Goal: Transaction & Acquisition: Purchase product/service

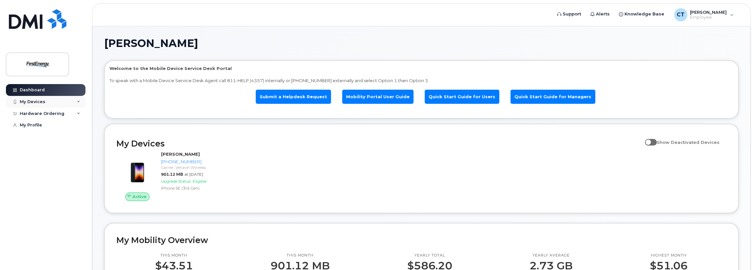
click at [79, 102] on icon at bounding box center [78, 101] width 3 height 3
click at [77, 151] on icon at bounding box center [78, 149] width 3 height 3
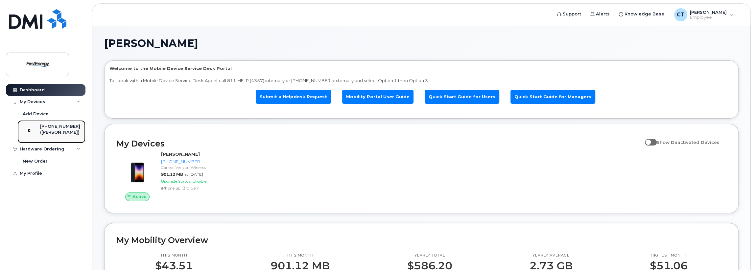
click at [53, 132] on div "([PERSON_NAME])" at bounding box center [60, 133] width 40 height 6
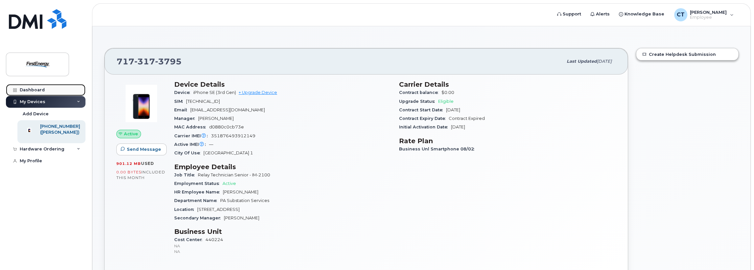
click at [30, 88] on div "Dashboard" at bounding box center [32, 89] width 25 height 5
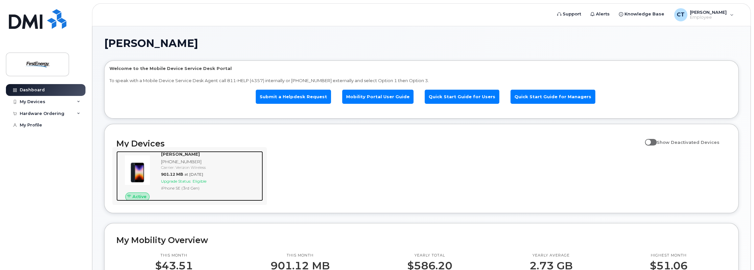
click at [181, 181] on span "Upgrade Status:" at bounding box center [176, 181] width 30 height 5
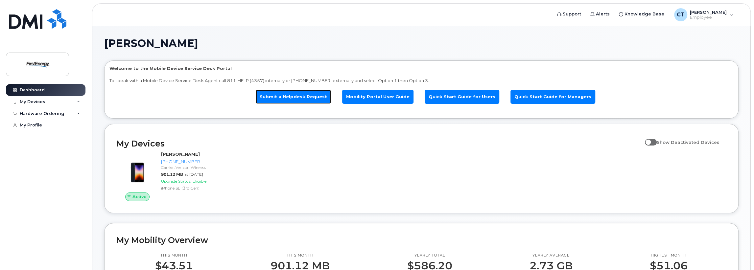
click at [303, 98] on link "Submit a Helpdesk Request" at bounding box center [293, 97] width 75 height 14
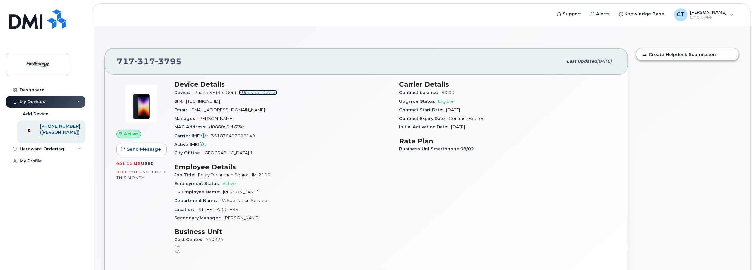
click at [258, 93] on link "+ Upgrade Device" at bounding box center [258, 92] width 38 height 5
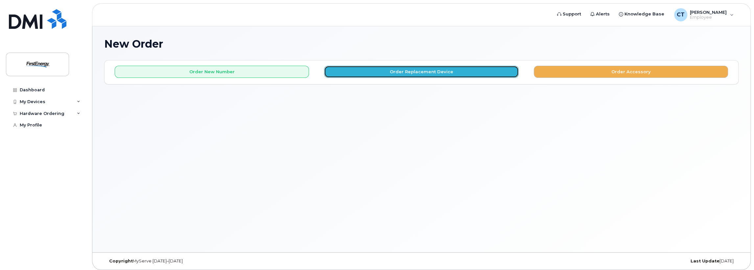
click at [421, 69] on button "Order Replacement Device" at bounding box center [421, 72] width 194 height 12
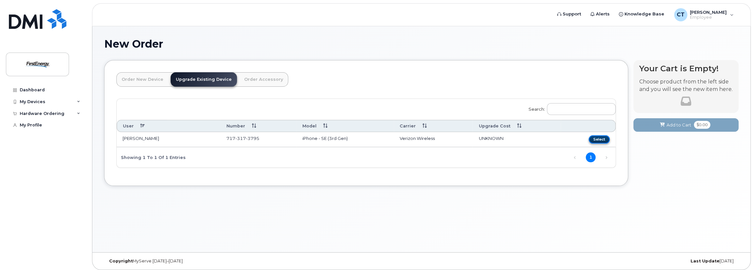
click at [598, 136] on button "Select" at bounding box center [599, 139] width 21 height 8
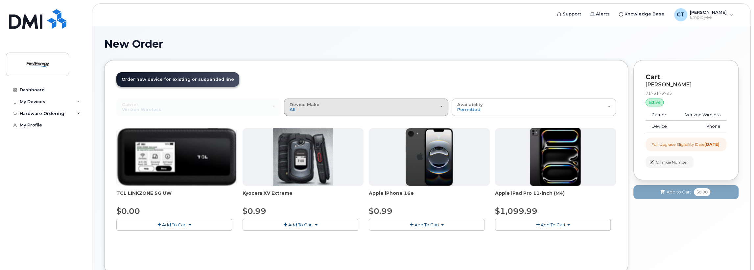
click at [439, 105] on div "Device Make All Cell Phone iPhone Modem Tablet" at bounding box center [366, 107] width 153 height 10
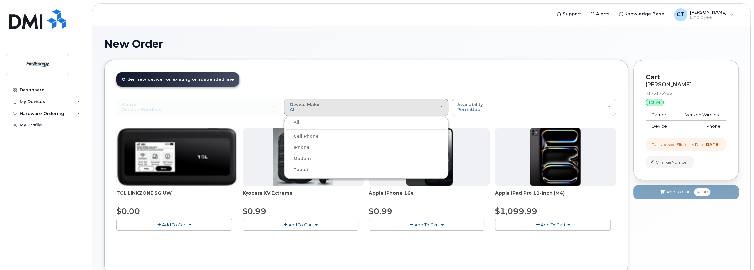
click at [307, 148] on label "iPhone" at bounding box center [298, 148] width 24 height 8
click at [0, 0] on input "iPhone" at bounding box center [0, 0] width 0 height 0
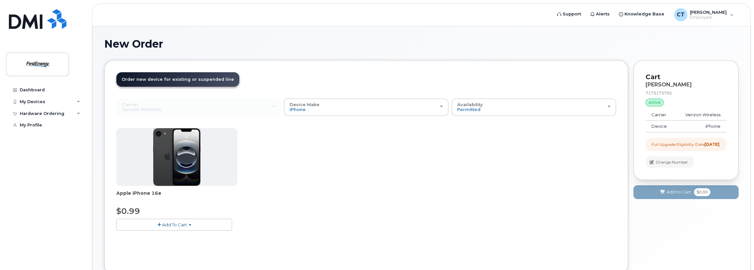
click at [180, 225] on span "Add To Cart" at bounding box center [174, 224] width 25 height 5
click at [172, 224] on span "Add To Cart" at bounding box center [174, 224] width 25 height 5
click at [169, 225] on span "Add To Cart" at bounding box center [174, 224] width 25 height 5
click at [162, 239] on link "$0.99 - 2 Year Upgrade" at bounding box center [149, 237] width 63 height 8
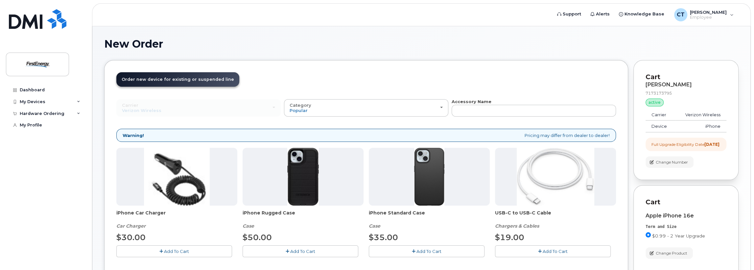
scroll to position [81, 0]
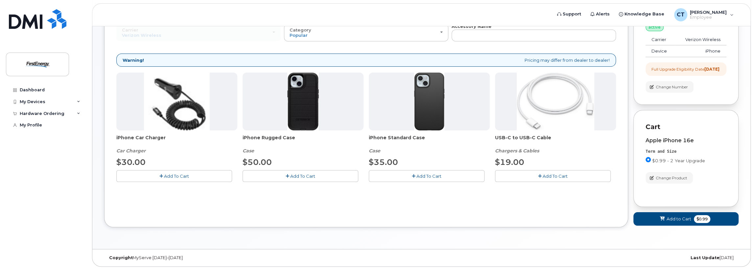
click at [181, 174] on span "Add To Cart" at bounding box center [176, 176] width 25 height 5
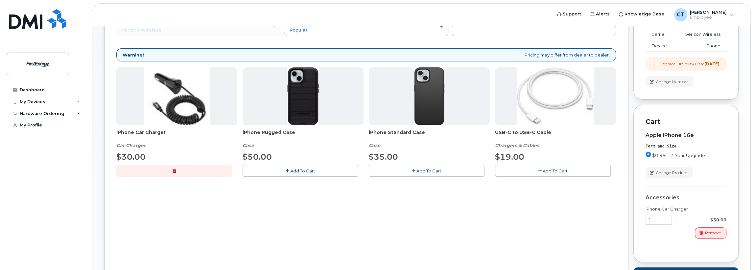
click at [302, 169] on span "Add To Cart" at bounding box center [302, 170] width 25 height 5
click at [546, 169] on span "Add To Cart" at bounding box center [555, 170] width 25 height 5
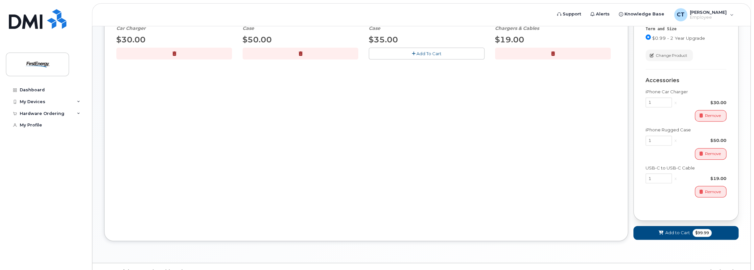
scroll to position [217, 0]
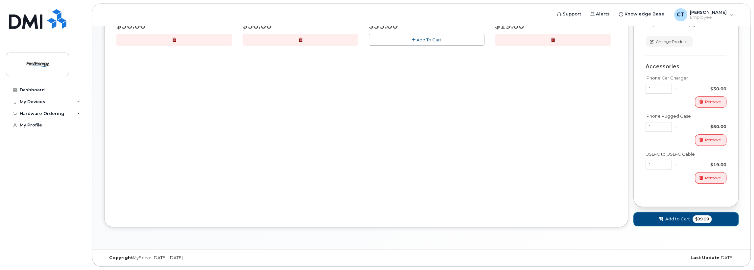
click at [669, 219] on span "Add to Cart" at bounding box center [678, 219] width 25 height 6
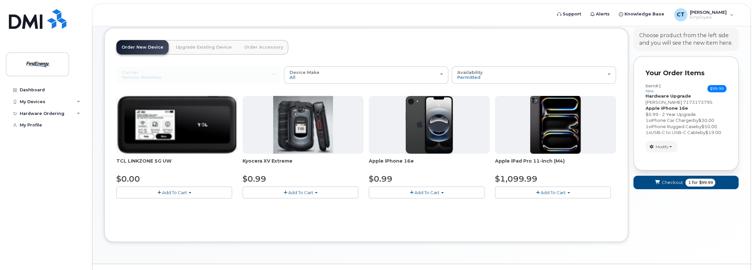
scroll to position [46, 0]
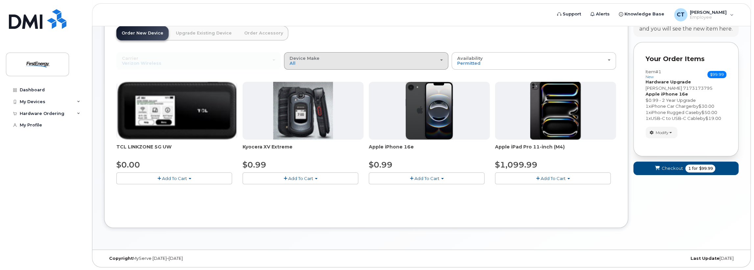
click at [442, 61] on div "Device Make All Cell Phone iPhone Modem Tablet" at bounding box center [366, 61] width 153 height 10
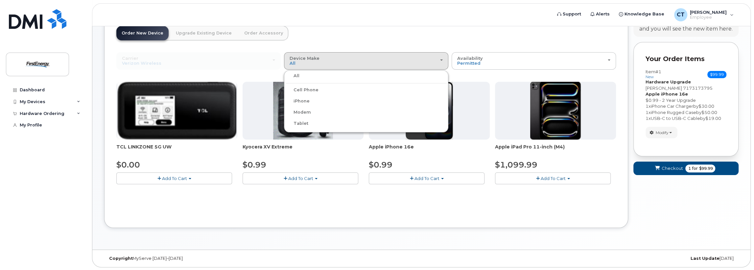
click at [314, 102] on div "iPhone" at bounding box center [366, 101] width 161 height 8
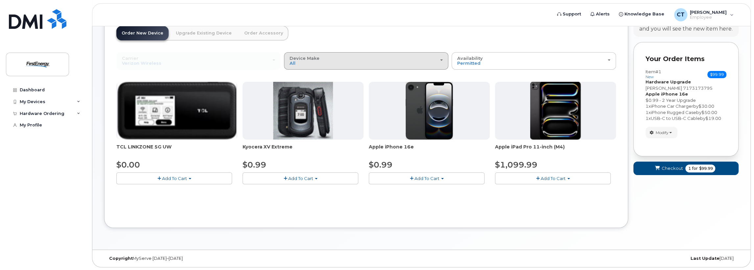
click at [323, 63] on div "Device Make All Cell Phone iPhone Modem Tablet" at bounding box center [366, 61] width 153 height 10
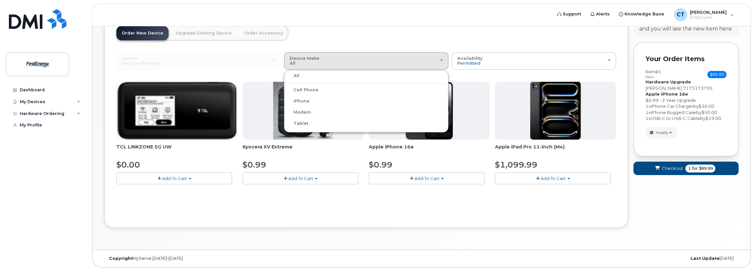
click at [307, 99] on label "iPhone" at bounding box center [298, 101] width 24 height 8
click at [0, 0] on input "iPhone" at bounding box center [0, 0] width 0 height 0
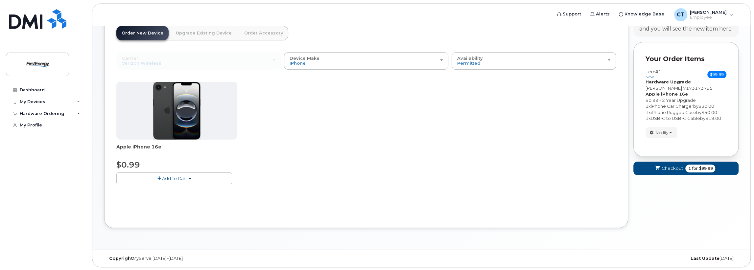
scroll to position [0, 0]
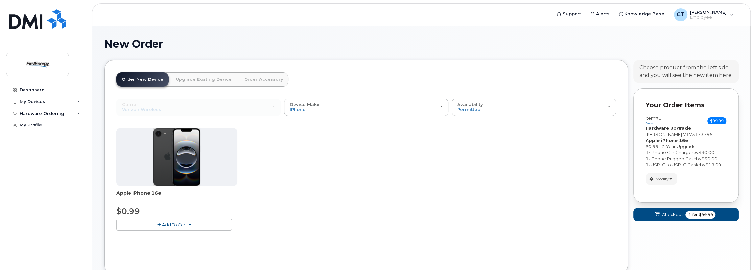
click at [255, 80] on link "Order Accessory" at bounding box center [263, 79] width 49 height 14
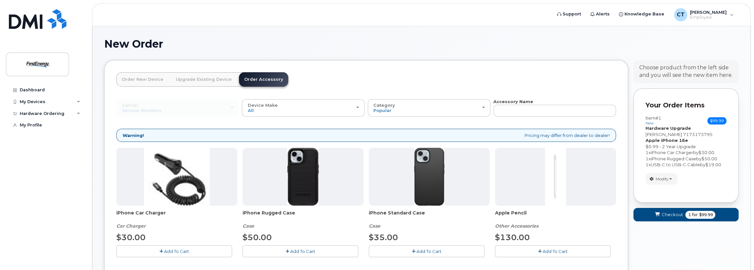
scroll to position [132, 0]
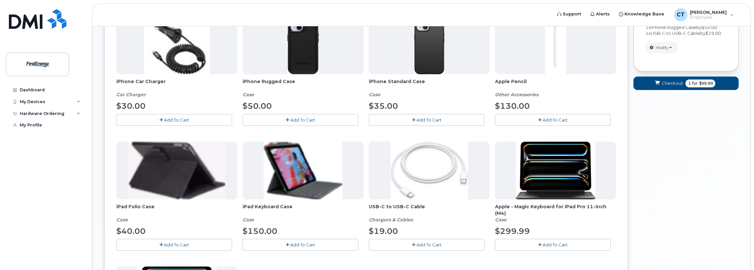
click at [418, 244] on span "Add To Cart" at bounding box center [429, 244] width 25 height 5
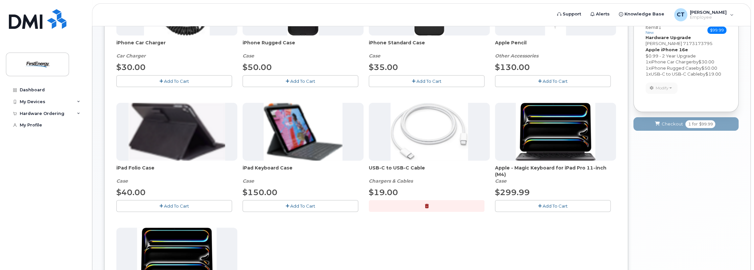
scroll to position [39, 0]
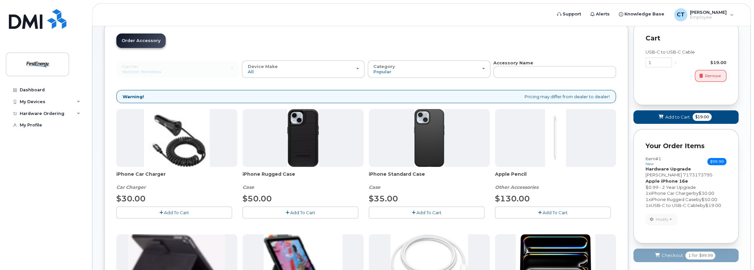
click at [170, 211] on span "Add To Cart" at bounding box center [176, 212] width 25 height 5
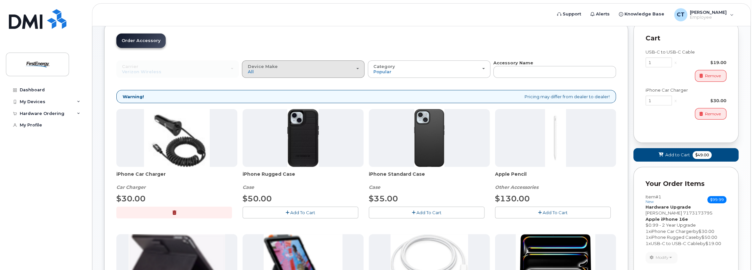
click at [357, 68] on span "button" at bounding box center [357, 68] width 3 height 1
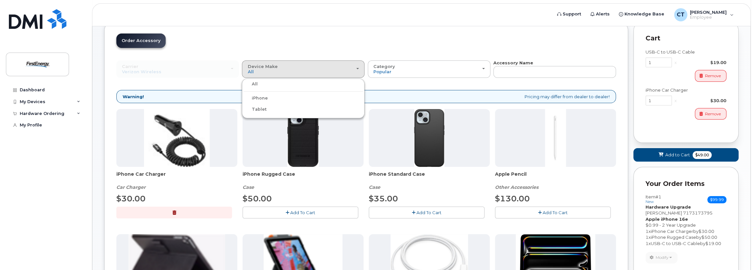
click at [276, 99] on div "iPhone" at bounding box center [303, 98] width 119 height 8
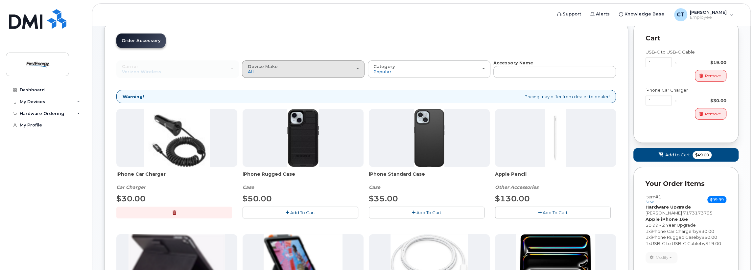
click at [331, 67] on div "Device Make All iPhone Tablet" at bounding box center [303, 69] width 111 height 10
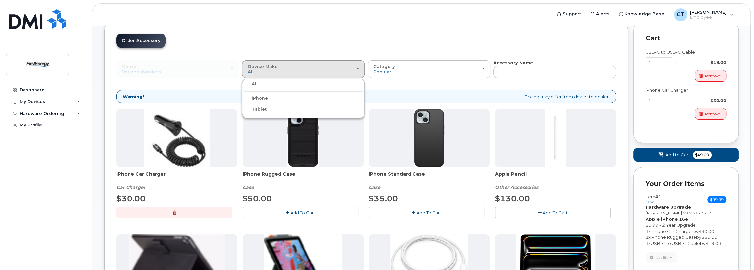
click at [264, 97] on label "iPhone" at bounding box center [256, 98] width 24 height 8
click at [0, 0] on input "iPhone" at bounding box center [0, 0] width 0 height 0
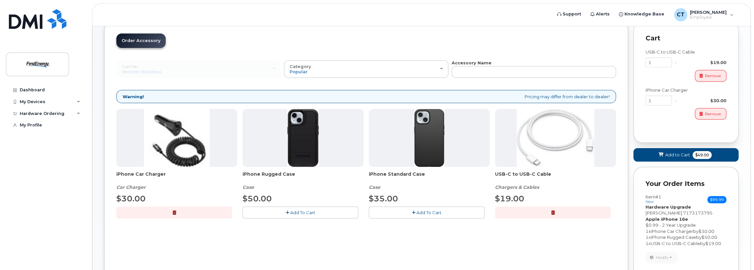
click at [538, 145] on img at bounding box center [556, 138] width 78 height 58
click at [171, 209] on button "button" at bounding box center [174, 213] width 116 height 12
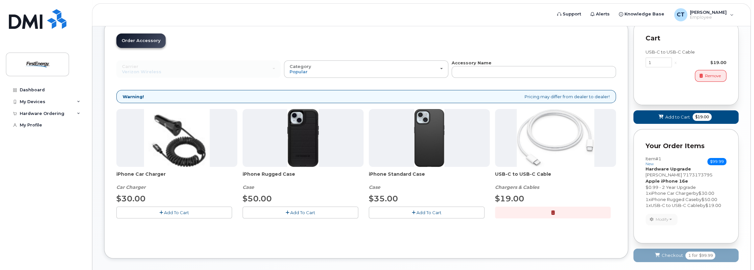
click at [175, 213] on span "Add To Cart" at bounding box center [176, 212] width 25 height 5
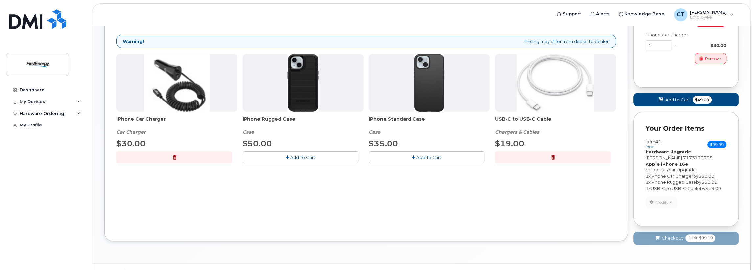
scroll to position [107, 0]
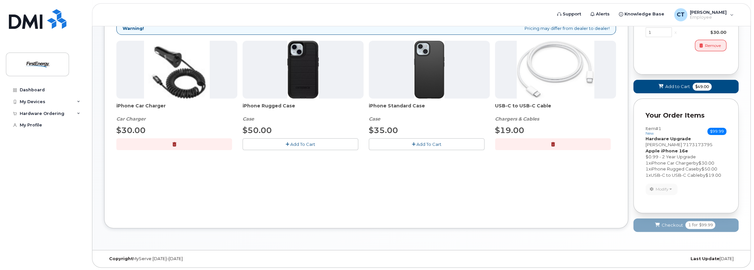
click at [552, 144] on icon "button" at bounding box center [553, 144] width 4 height 4
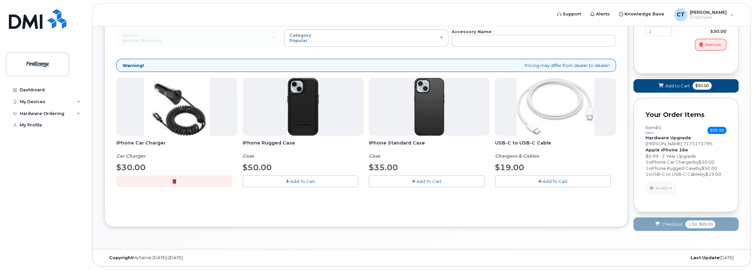
scroll to position [69, 0]
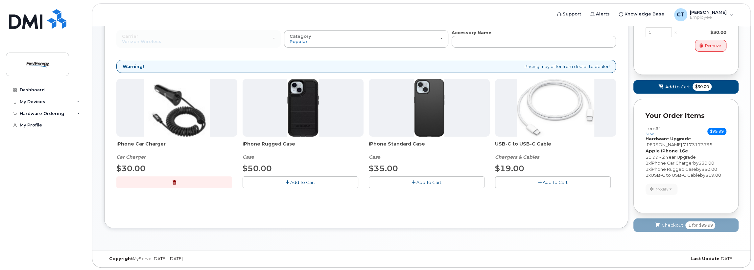
click at [197, 99] on img at bounding box center [177, 108] width 66 height 58
click at [324, 104] on div at bounding box center [303, 108] width 121 height 58
click at [174, 177] on button "button" at bounding box center [174, 183] width 116 height 12
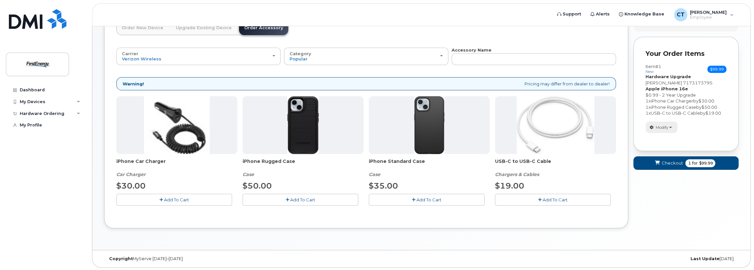
click at [669, 127] on span "Modify" at bounding box center [662, 128] width 13 height 6
click at [668, 138] on link "change" at bounding box center [677, 138] width 62 height 8
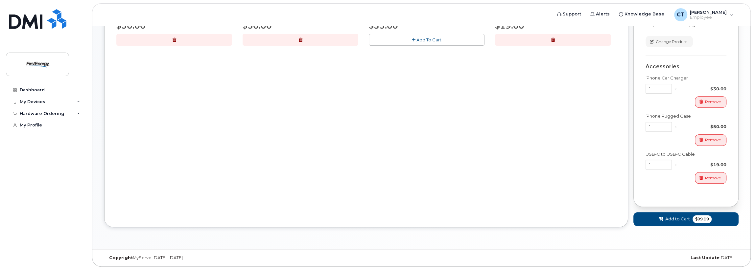
scroll to position [217, 0]
click at [654, 165] on input "1" at bounding box center [659, 165] width 26 height 10
type input "2"
click at [655, 91] on input "1" at bounding box center [659, 89] width 26 height 10
type input "2"
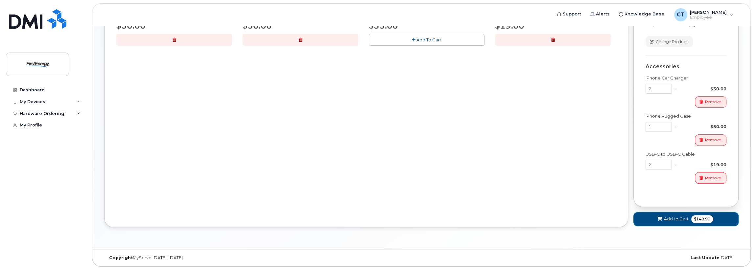
click at [668, 219] on span "Add to Cart" at bounding box center [676, 219] width 25 height 6
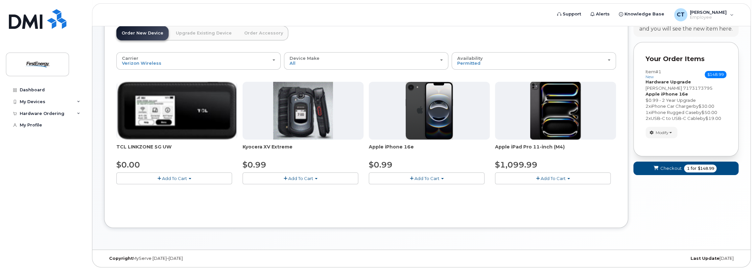
click at [665, 168] on span "Checkout" at bounding box center [670, 168] width 21 height 6
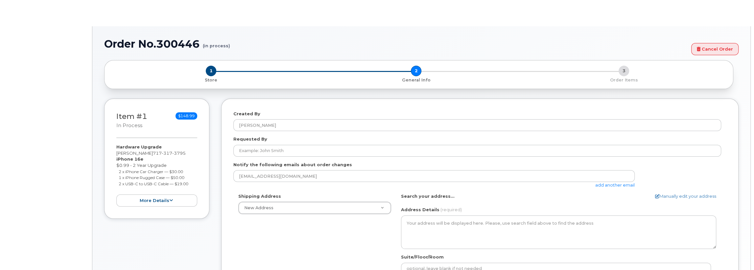
select select
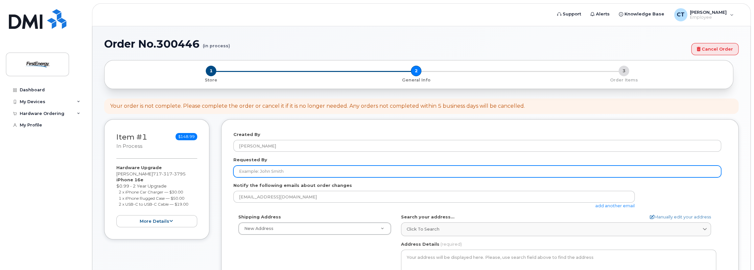
click at [295, 172] on input "Requested By" at bounding box center [477, 172] width 488 height 12
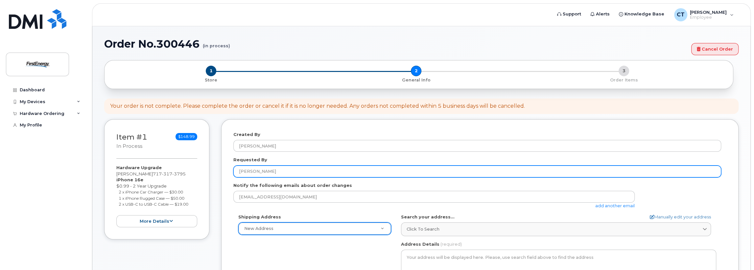
type input "[PERSON_NAME]"
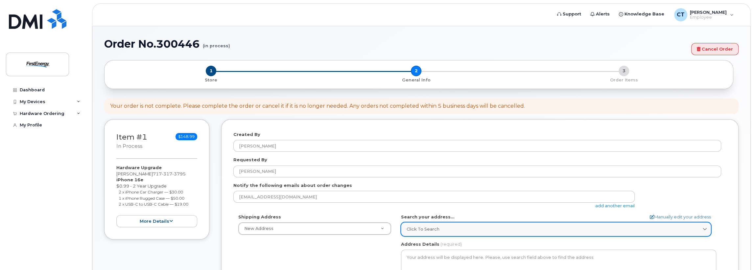
click at [499, 230] on div "Click to search" at bounding box center [556, 229] width 299 height 6
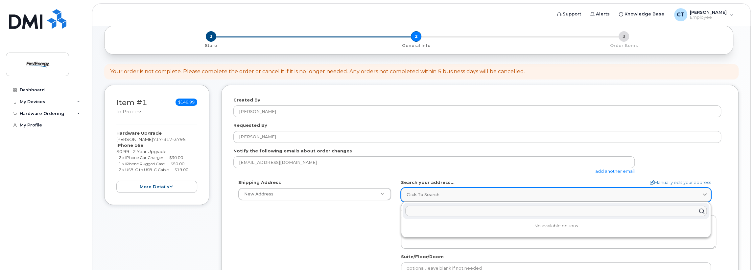
scroll to position [34, 0]
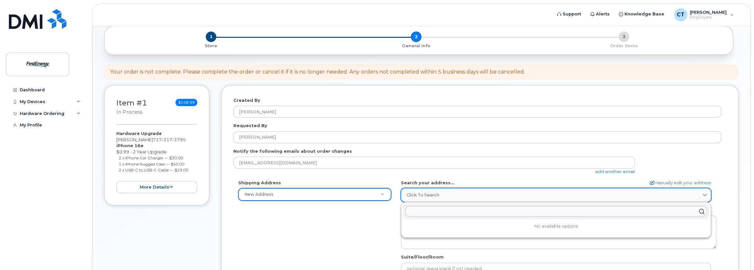
click at [529, 192] on div "Click to search" at bounding box center [556, 195] width 299 height 6
click at [519, 178] on form "Created By [PERSON_NAME] Requested By [PERSON_NAME] Notify the following emails…" at bounding box center [479, 222] width 493 height 251
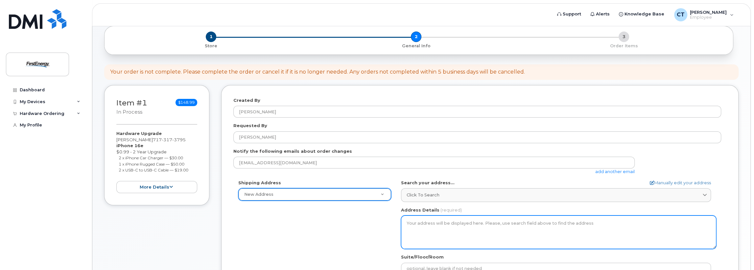
scroll to position [166, 0]
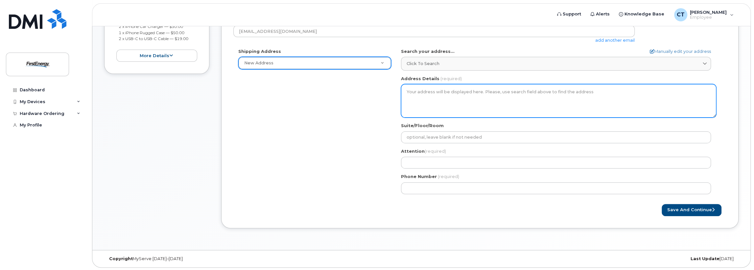
click at [421, 93] on textarea "Address Details" at bounding box center [558, 101] width 315 height 34
click at [409, 89] on textarea "Address Details" at bounding box center [558, 101] width 315 height 34
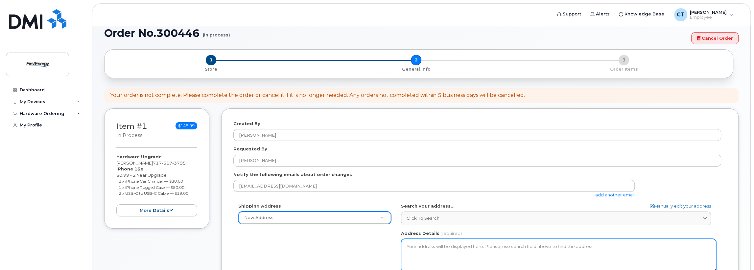
scroll to position [0, 0]
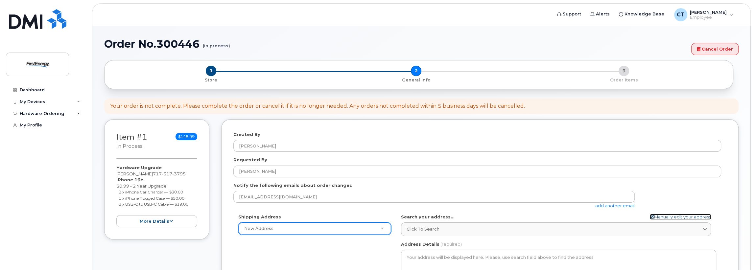
click at [652, 216] on icon at bounding box center [652, 217] width 4 height 4
select select
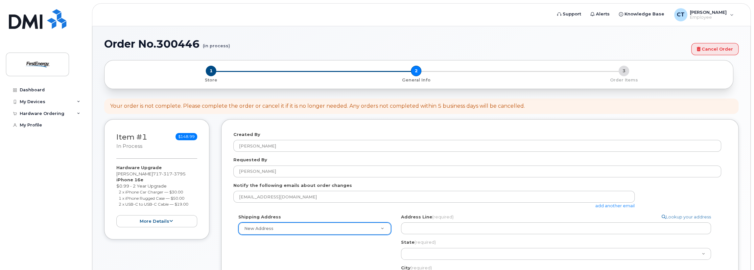
scroll to position [132, 0]
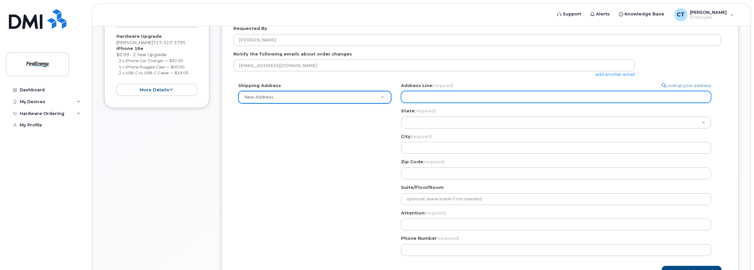
click at [417, 98] on input "Address Line (required)" at bounding box center [556, 97] width 310 height 12
select select
type input "9"
select select
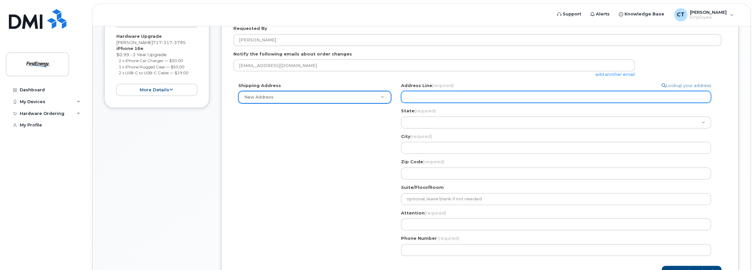
type input "6"
select select
type input "60"
select select
type input "600"
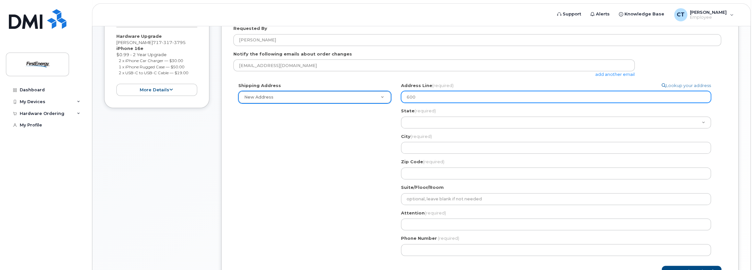
select select
type input "600 S"
select select
type input "600 So"
select select
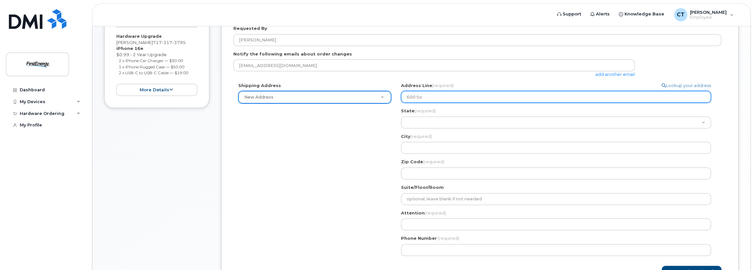
type input "600 Sou"
select select
type input "600 Sout"
select select
type input "600 South"
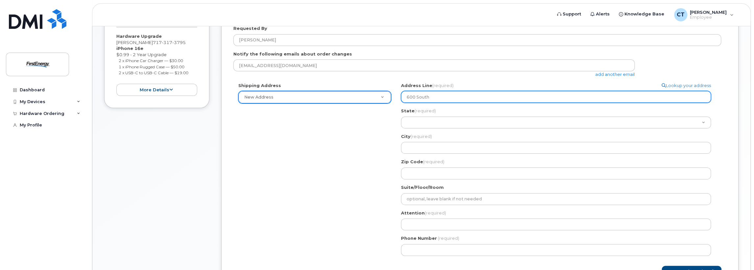
select select
type input "600 South F"
select select
type input "600 South Fi"
select select
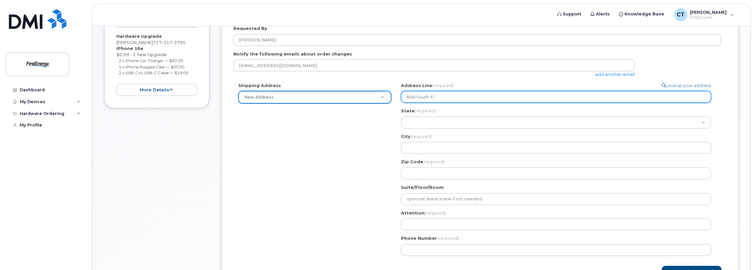
type input "600 South Fif"
select select
type input "600 South Fift"
select select
type input "600 South Fifth"
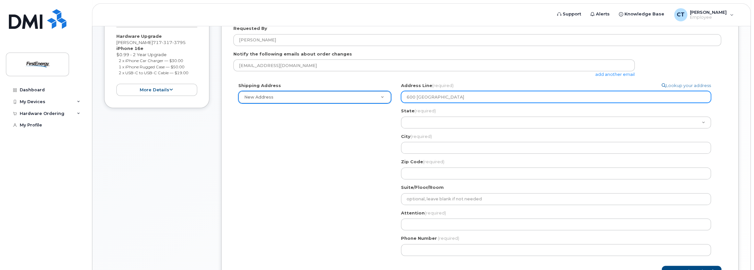
select select
type input "600 South Fifth A"
select select
type input "600 South Fifth Av"
select select
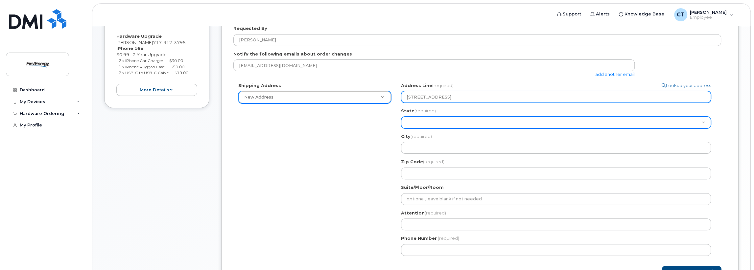
type input "600 South Fifth Ave"
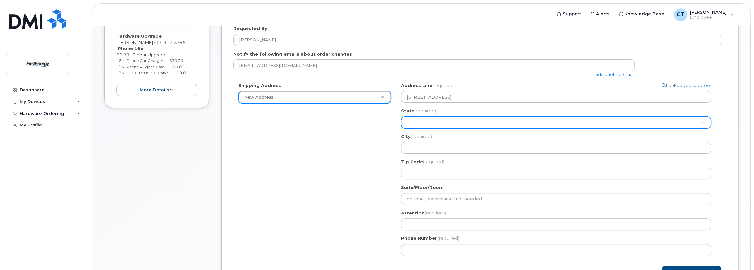
click at [418, 121] on select "Alabama Alaska American Samoa Arizona Arkansas California Colorado Connecticut …" at bounding box center [556, 123] width 310 height 12
select select "RI"
click at [401, 117] on select "Alabama Alaska American Samoa Arizona Arkansas California Colorado Connecticut …" at bounding box center [556, 123] width 310 height 12
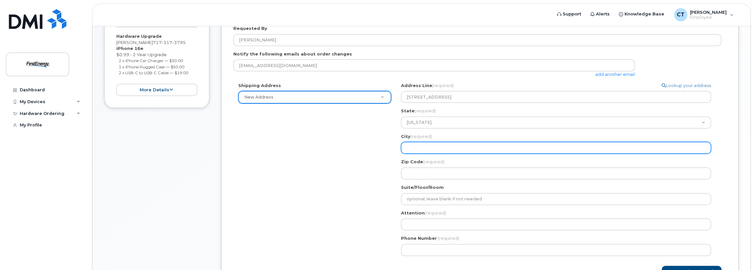
click at [411, 148] on input "City (required)" at bounding box center [556, 148] width 310 height 12
select select
type input "L"
select select
type input "Le"
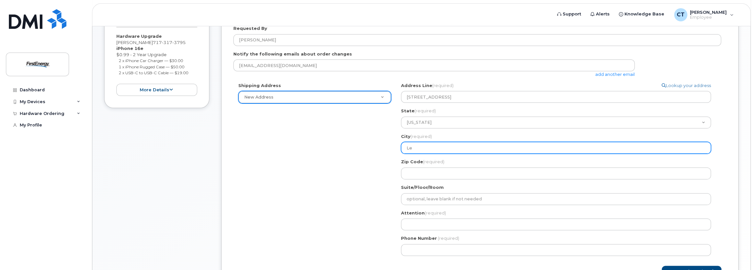
select select
type input "Leb"
select select
type input "Leba"
select select
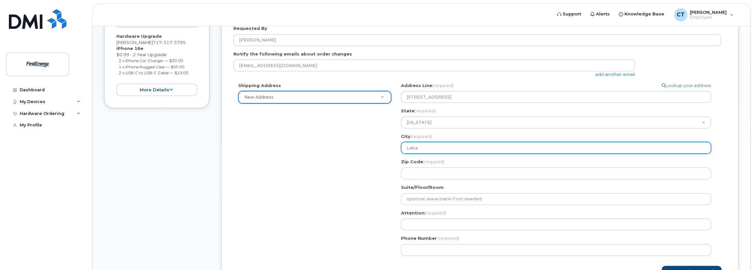
type input "Leban"
select select
type input "Lebano"
select select
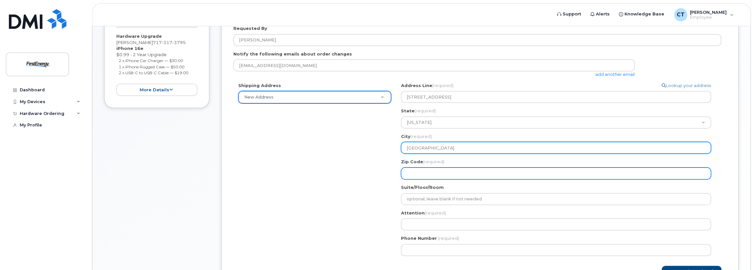
type input "Lebanon"
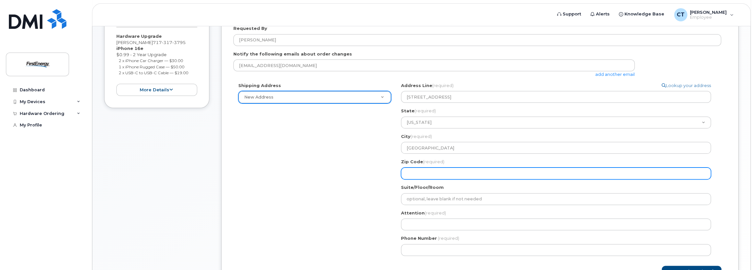
click at [429, 176] on input "Zip Code (required)" at bounding box center [556, 174] width 310 height 12
select select
type input "1"
select select
type input "17"
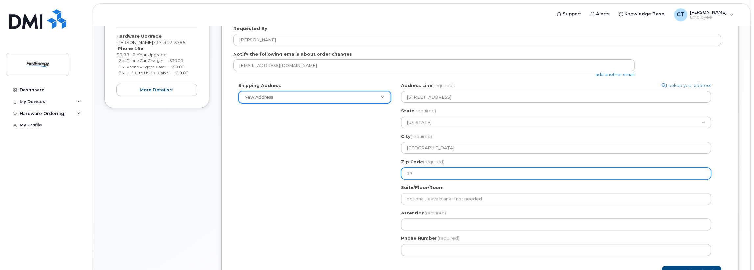
select select
type input "170"
select select
type input "1704"
select select
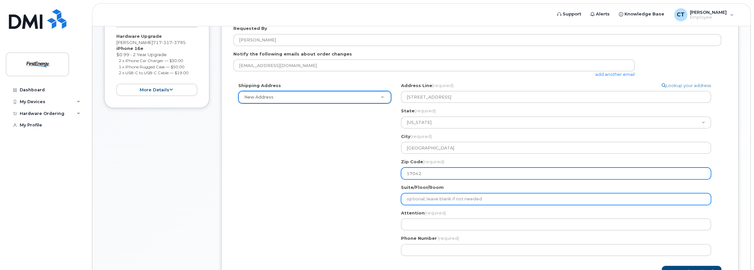
type input "17042"
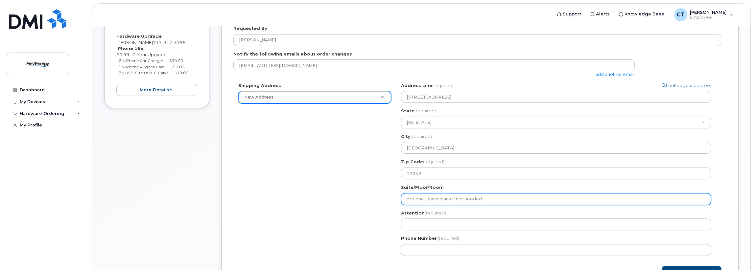
click at [423, 198] on input "Suite/Floor/Room" at bounding box center [556, 199] width 310 height 12
select select
type input "R"
select select
type input "Re"
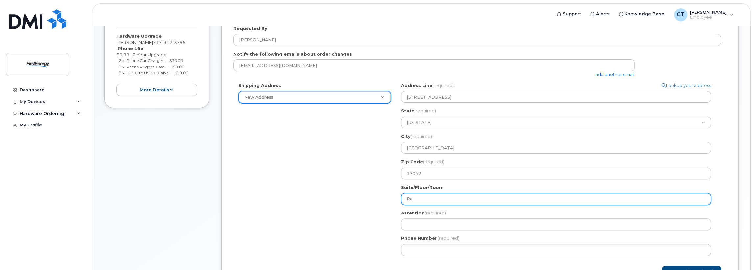
select select
type input "Rel"
select select
type input "Rela"
select select
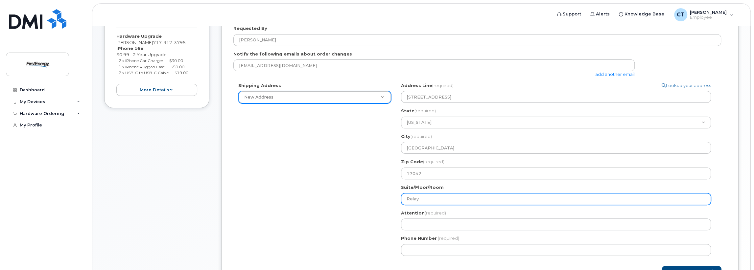
type input "Relay"
select select
type input "Relay D"
select select
type input "Relay De"
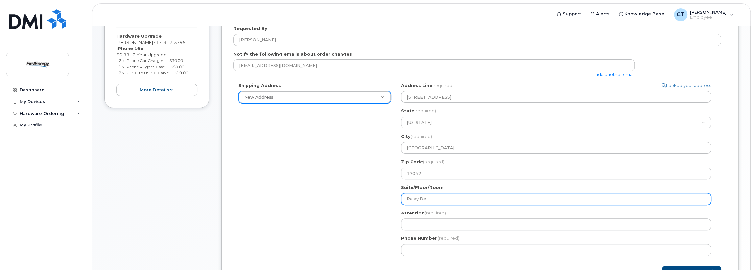
select select
type input "Relay Dep"
select select
type input "Relay Dept"
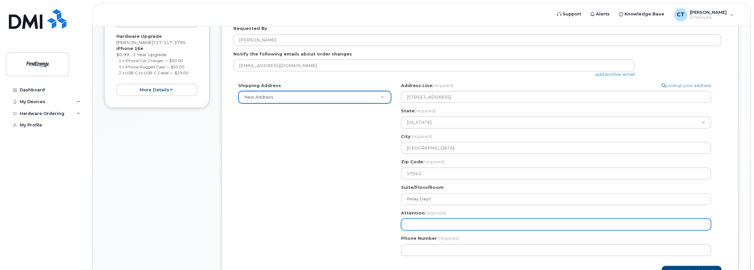
click at [414, 221] on input "Attention (required)" at bounding box center [556, 225] width 310 height 12
select select
type input "T"
select select
type input "To"
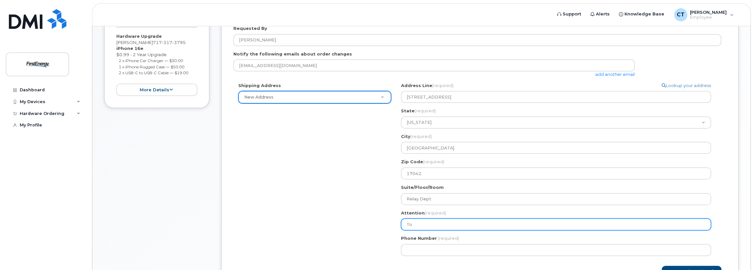
select select
type input "Tom"
select select
type input "To"
select select
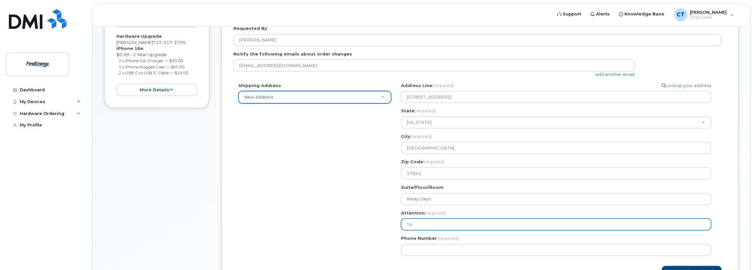
type input "T"
select select
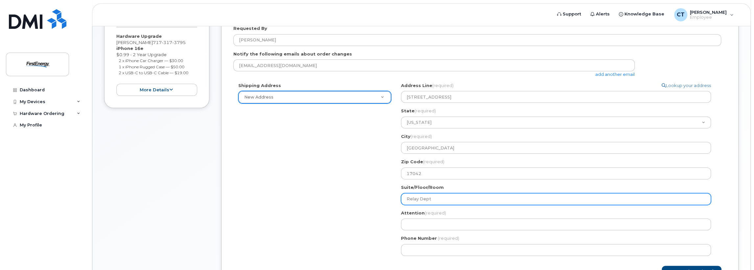
click at [407, 199] on input "Relay Dept" at bounding box center [556, 199] width 310 height 12
select select
type input "LRelay Dept"
select select
type input "LeRelay Dept"
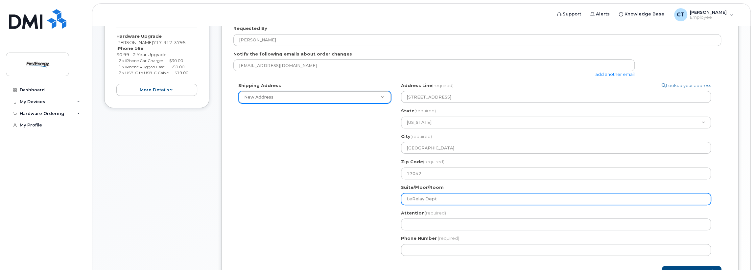
select select
type input "LebRelay Dept"
select select
type input "LebaRelay Dept"
select select
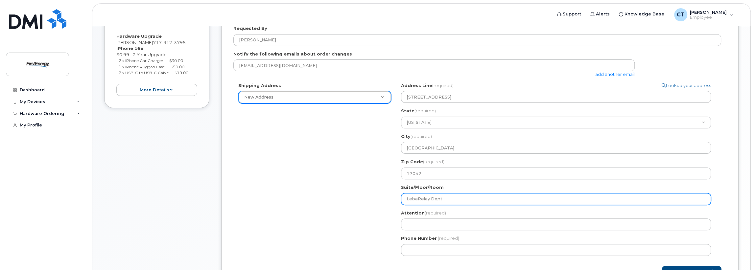
type input "LebanRelay Dept"
select select
type input "LebanoRelay Dept"
select select
type input "LebanonRelay Dept"
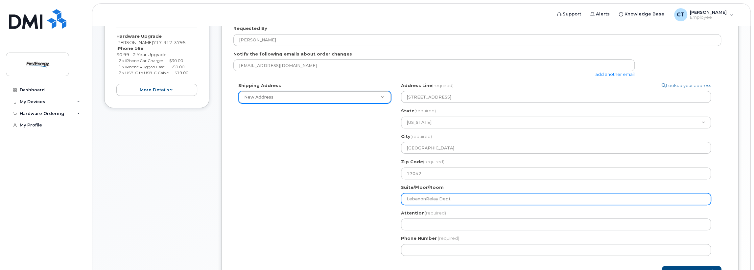
select select
type input "Lebanon Relay Dept"
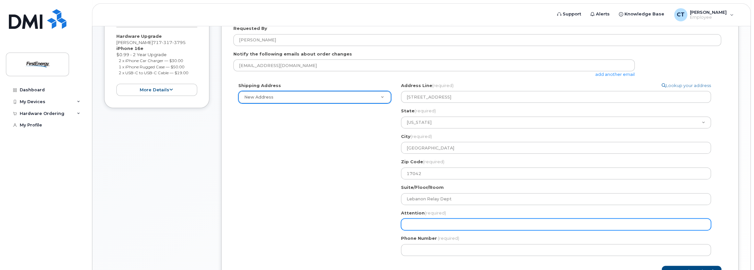
click at [415, 224] on input "Attention (required)" at bounding box center [556, 225] width 310 height 12
select select
type input "L"
select select
type input "Lw"
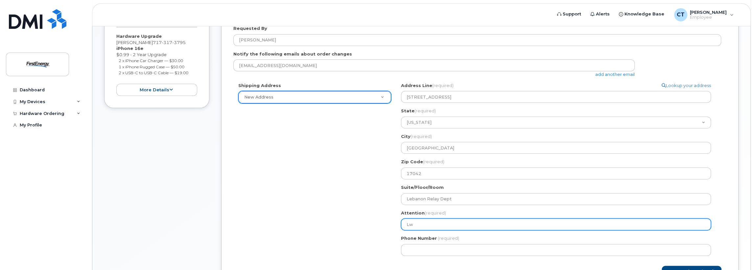
select select
type input "L"
select select
type input "Le"
select select
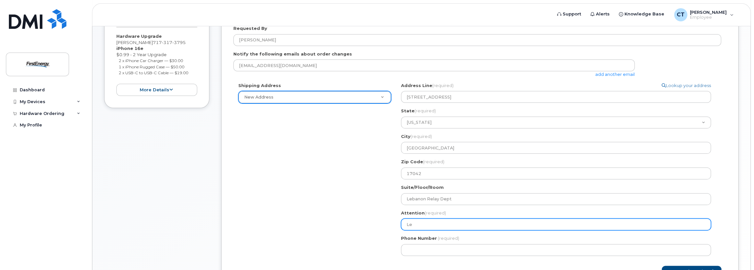
type input "Leb"
select select
type input "Leba"
select select
type input "Leban"
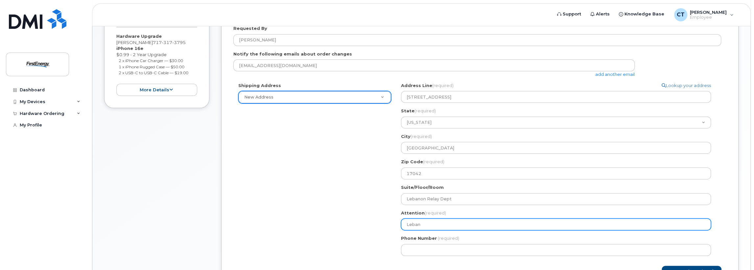
select select
type input "Lebano"
select select
type input "Lebanon"
select select
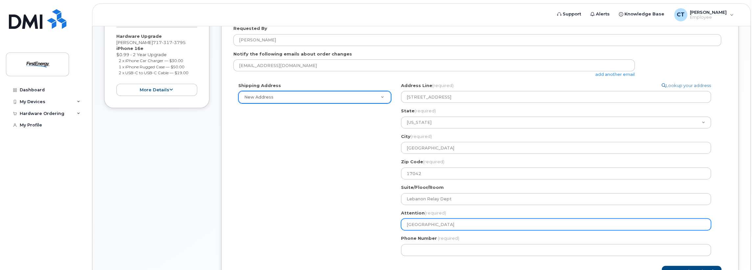
type input "Lebanon R"
select select
type input "Lebanon Re"
select select
type input "Lebanon Rel"
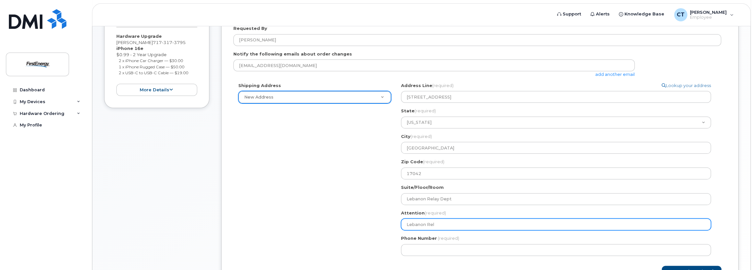
select select
type input "Lebanon Rela"
select select
type input "Lebanon Relay"
select select
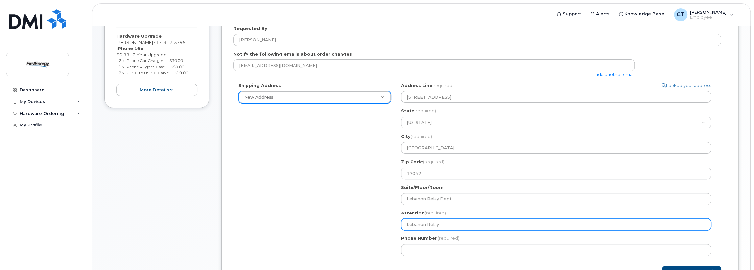
type input "Lebanon Relay T"
select select
type input "Lebanon Relay To"
select select
type input "Lebanon Relay Tom"
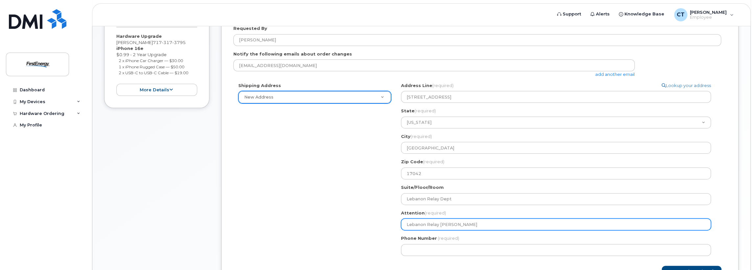
select select
type input "Lebanon Relay Tom C"
select select
type input "Lebanon Relay Tom Ch"
select select
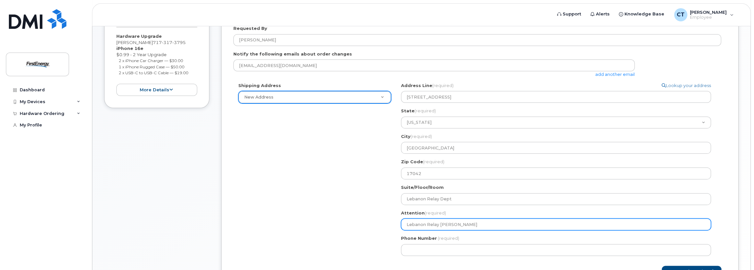
type input "Lebanon Relay Tom Chi"
select select
type input "Lebanon Relay Tom Chia"
select select
type input "Lebanon Relay Tom Chian"
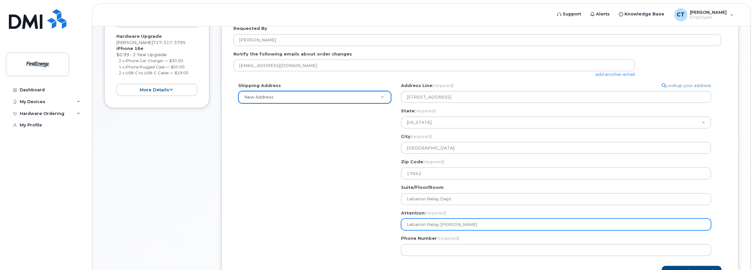
select select
type input "Lebanon Relay Tom Chiane"
select select
type input "Lebanon Relay Tom Chianet"
select select
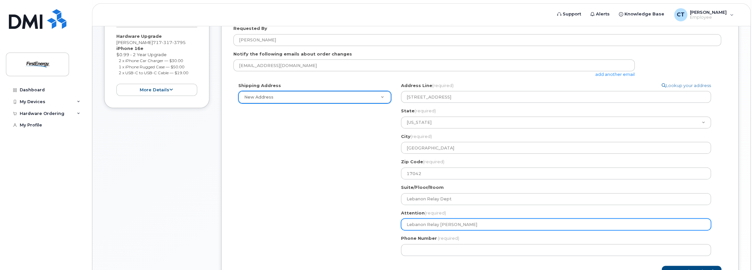
type input "Lebanon Relay Tom Chianett"
select select
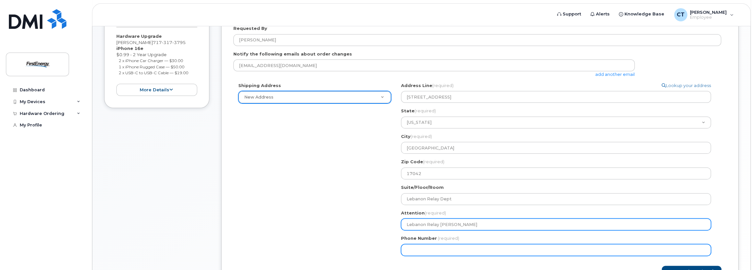
type input "Lebanon Relay Tom Chianetta"
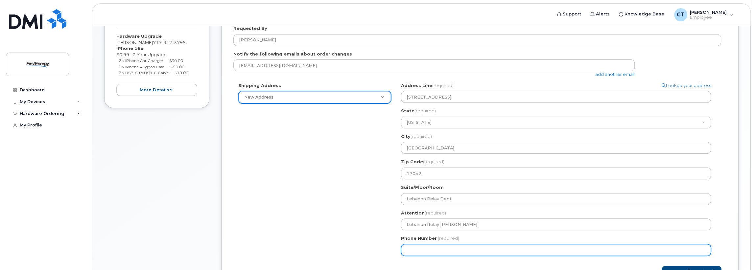
click at [411, 252] on input "Phone Number" at bounding box center [556, 250] width 310 height 12
type input "717317379"
select select
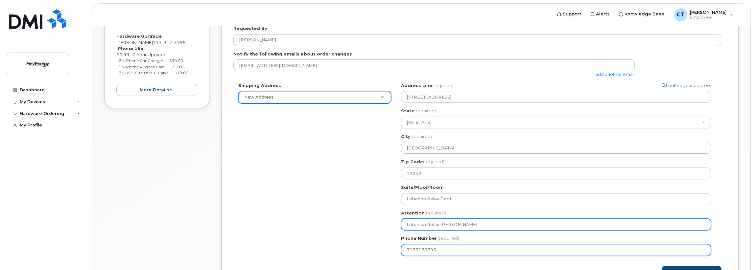
scroll to position [194, 0]
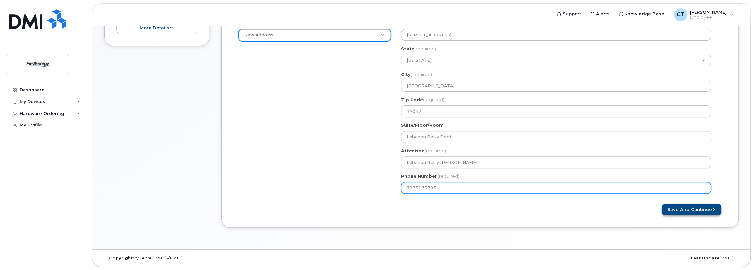
type input "7173173795"
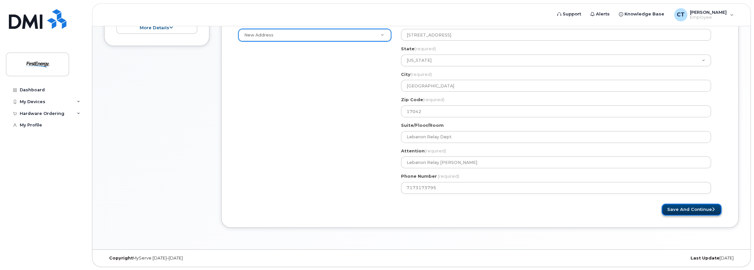
click at [687, 210] on button "Save and Continue" at bounding box center [692, 210] width 60 height 12
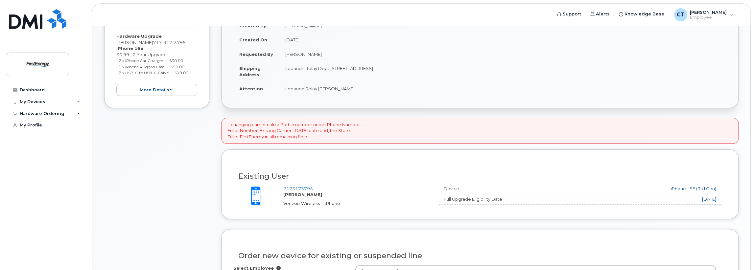
scroll to position [263, 0]
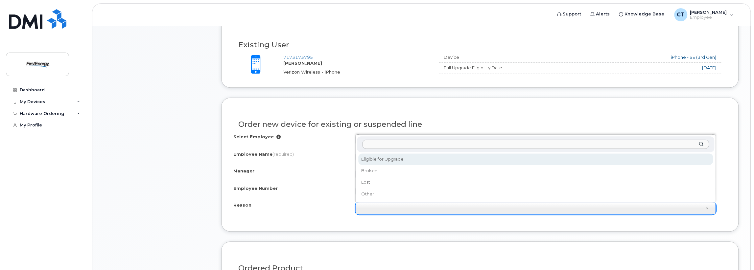
click at [371, 145] on input "Reason" at bounding box center [535, 145] width 347 height 10
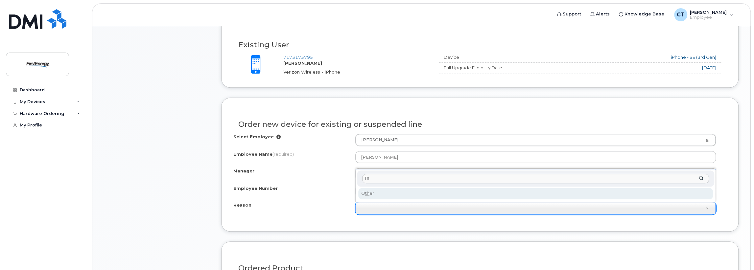
type input "T"
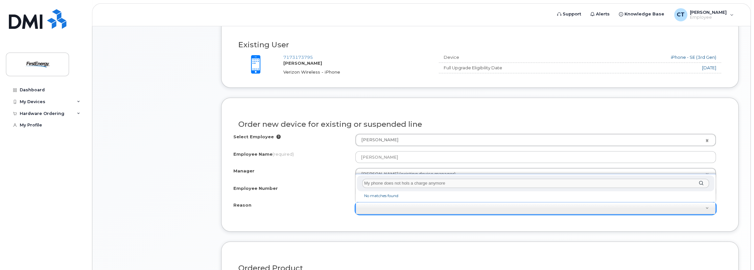
type input "My phone does not hols a charge anymore"
click at [465, 186] on input "My phone does not hols a charge anymore" at bounding box center [535, 184] width 347 height 10
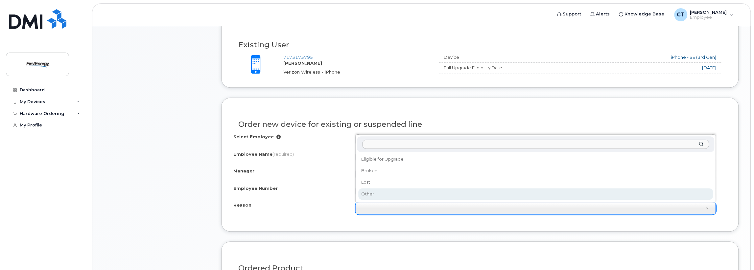
select select "other"
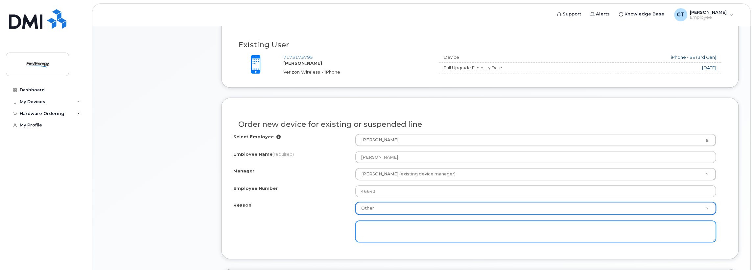
click at [374, 229] on textarea at bounding box center [535, 232] width 361 height 22
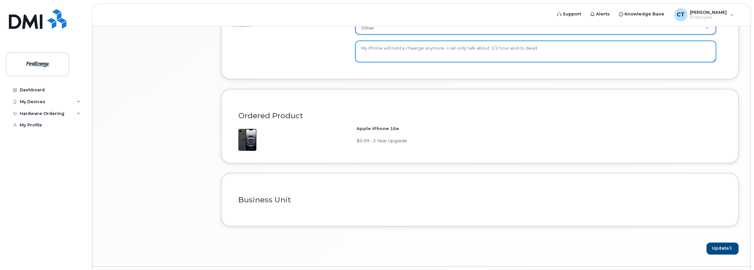
scroll to position [459, 0]
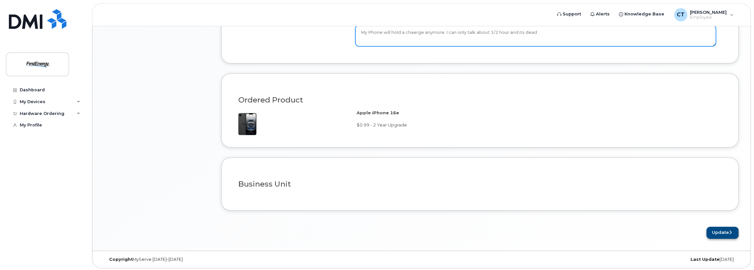
type textarea "My Phone will hold a chaerge anymore. I can only talk about 1/2 hour and its de…"
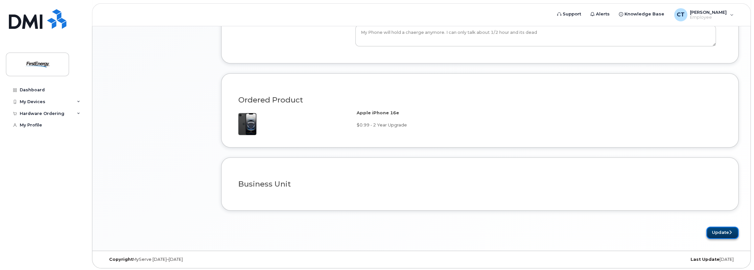
click at [719, 230] on button "Update" at bounding box center [723, 233] width 32 height 12
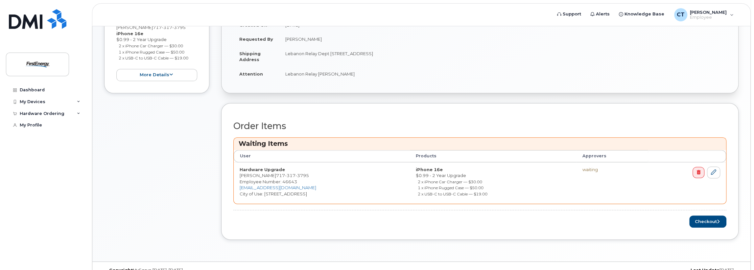
scroll to position [186, 0]
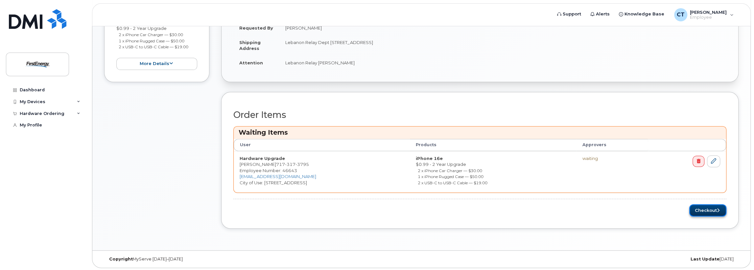
click at [709, 212] on button "Checkout" at bounding box center [708, 211] width 37 height 12
